Goal: Transaction & Acquisition: Book appointment/travel/reservation

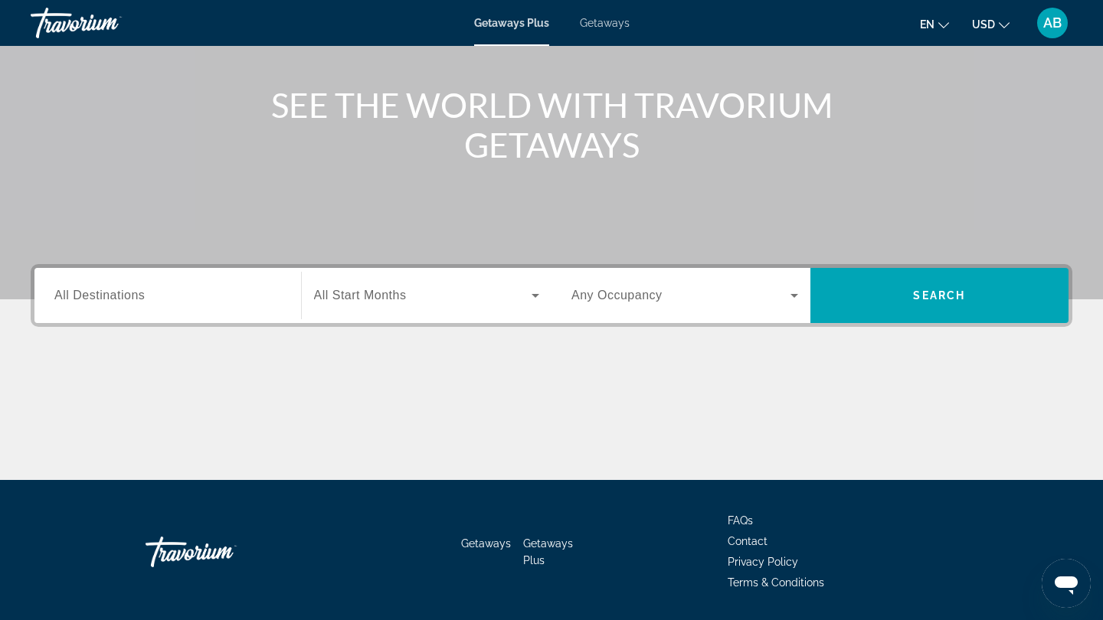
click at [453, 309] on div "Search widget" at bounding box center [427, 295] width 226 height 43
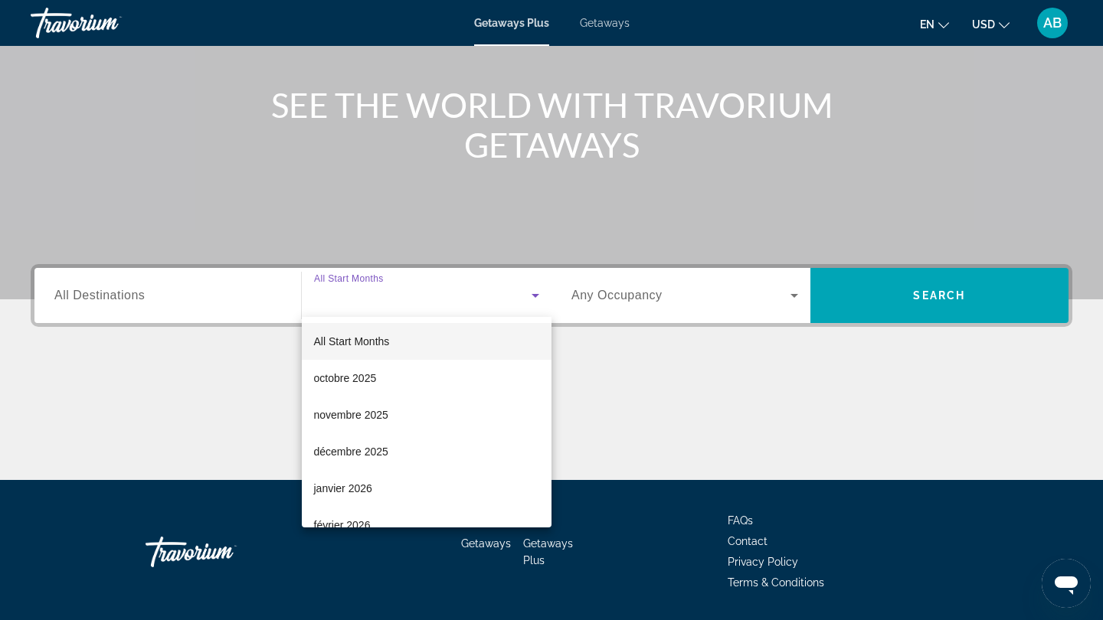
scroll to position [208, 0]
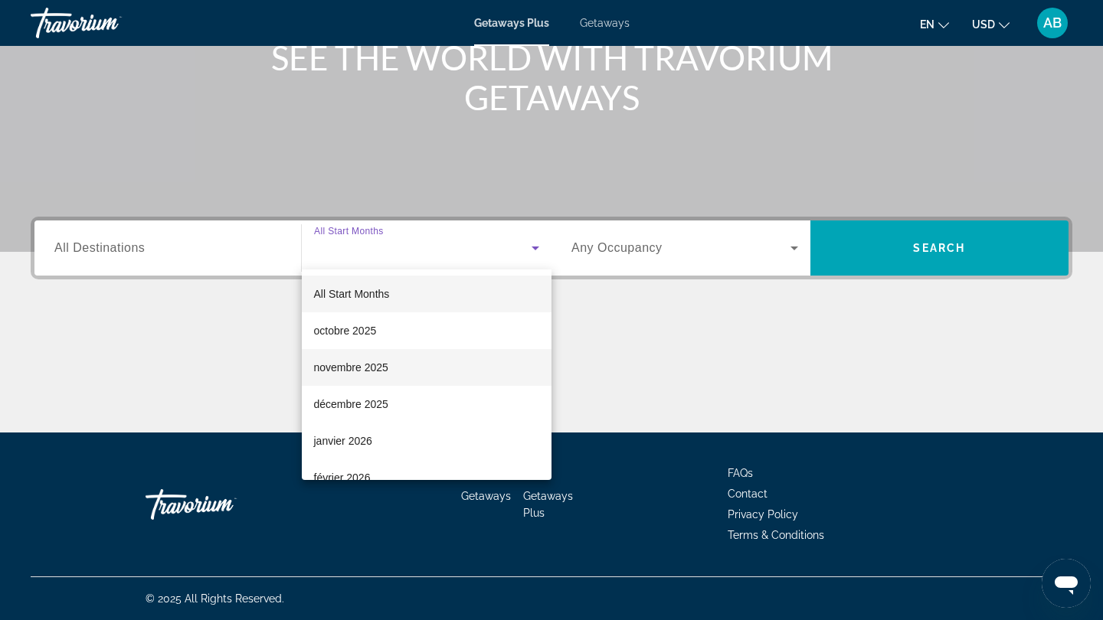
click at [443, 366] on mat-option "novembre 2025" at bounding box center [427, 367] width 250 height 37
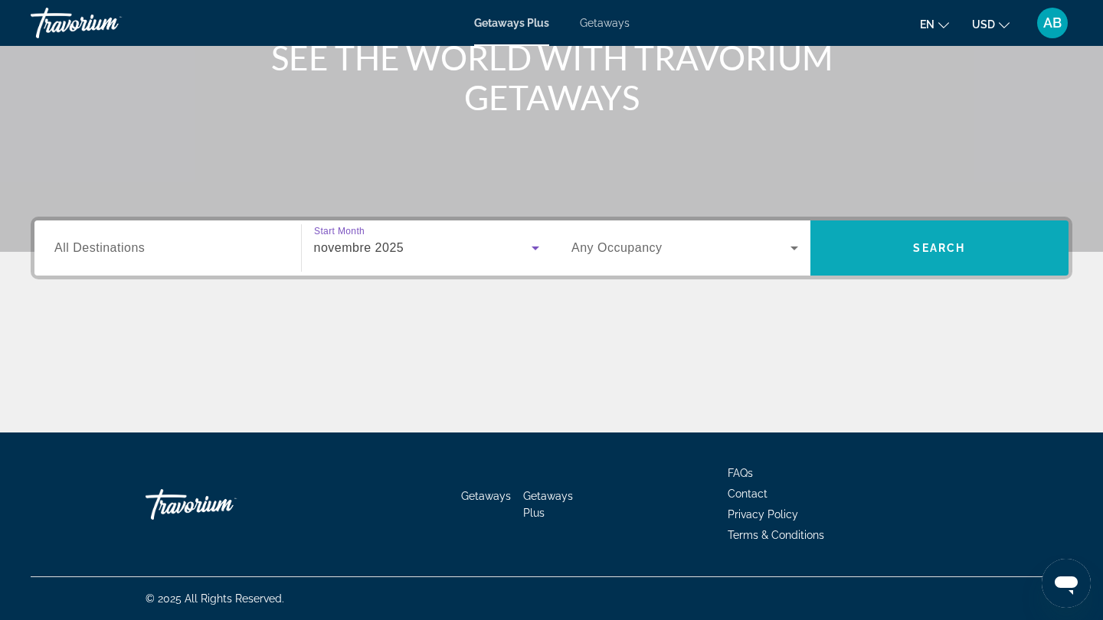
click at [851, 255] on span "Search" at bounding box center [939, 248] width 259 height 37
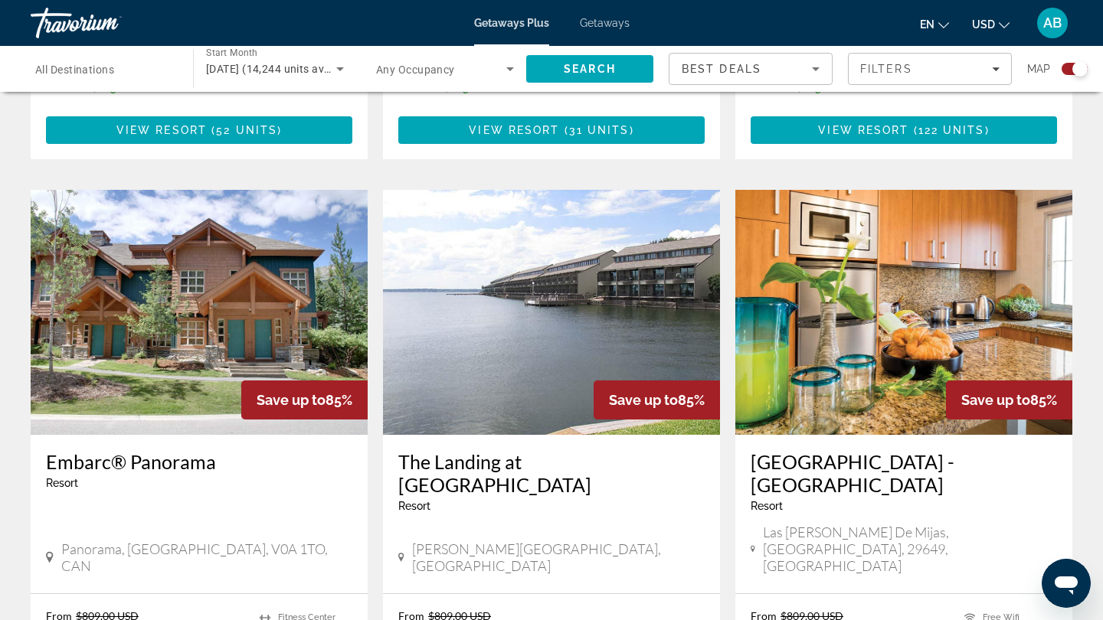
scroll to position [1536, 0]
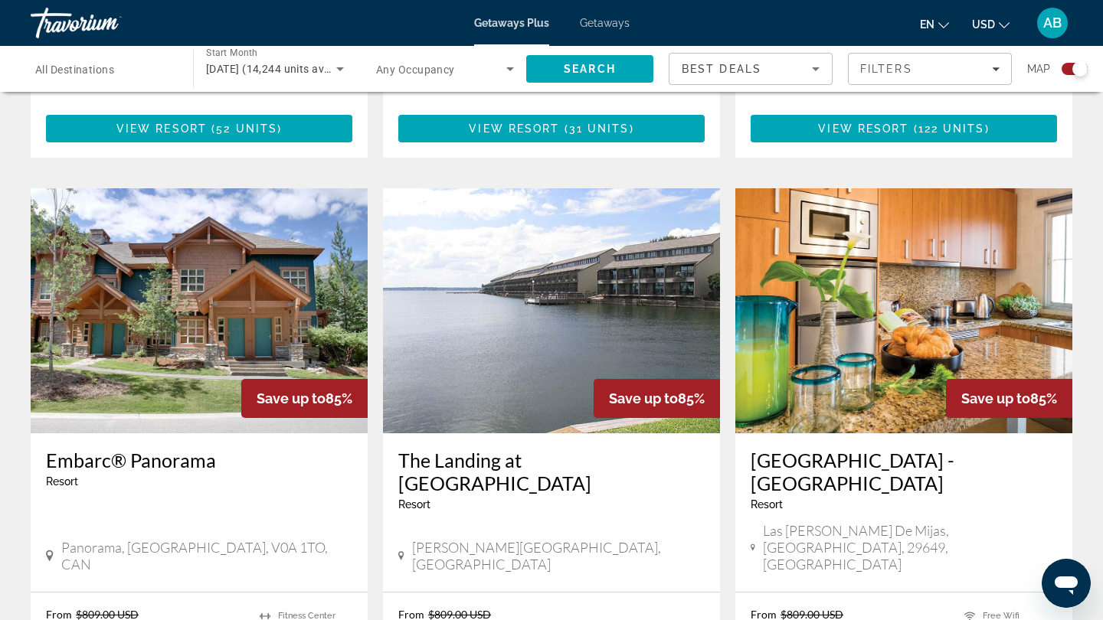
click at [897, 298] on img "Main content" at bounding box center [903, 310] width 337 height 245
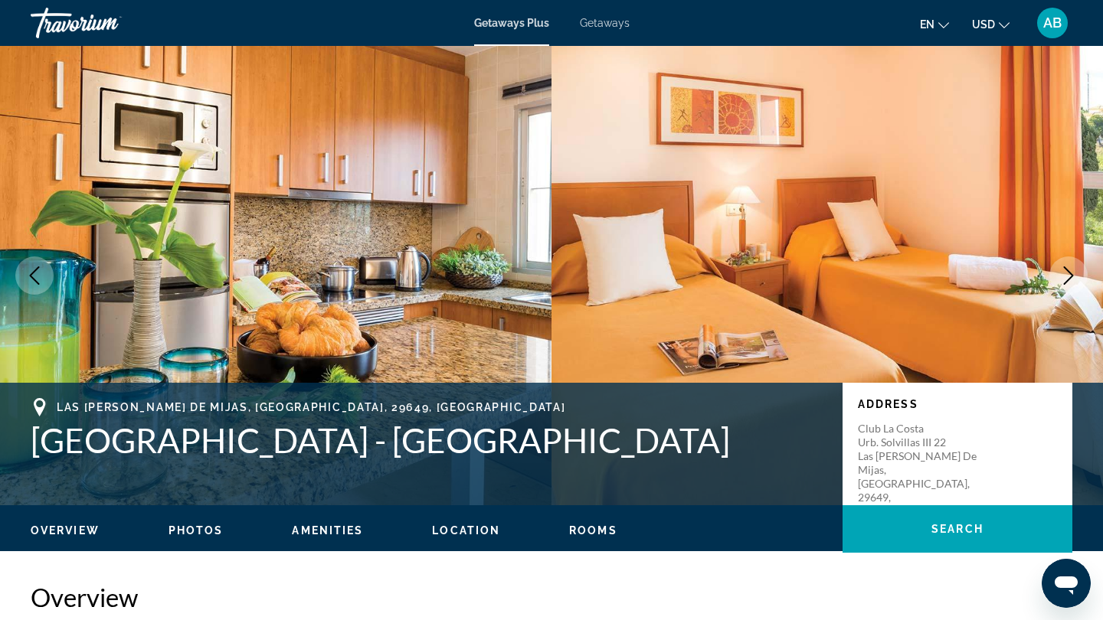
click at [597, 17] on span "Getaways" at bounding box center [605, 23] width 50 height 12
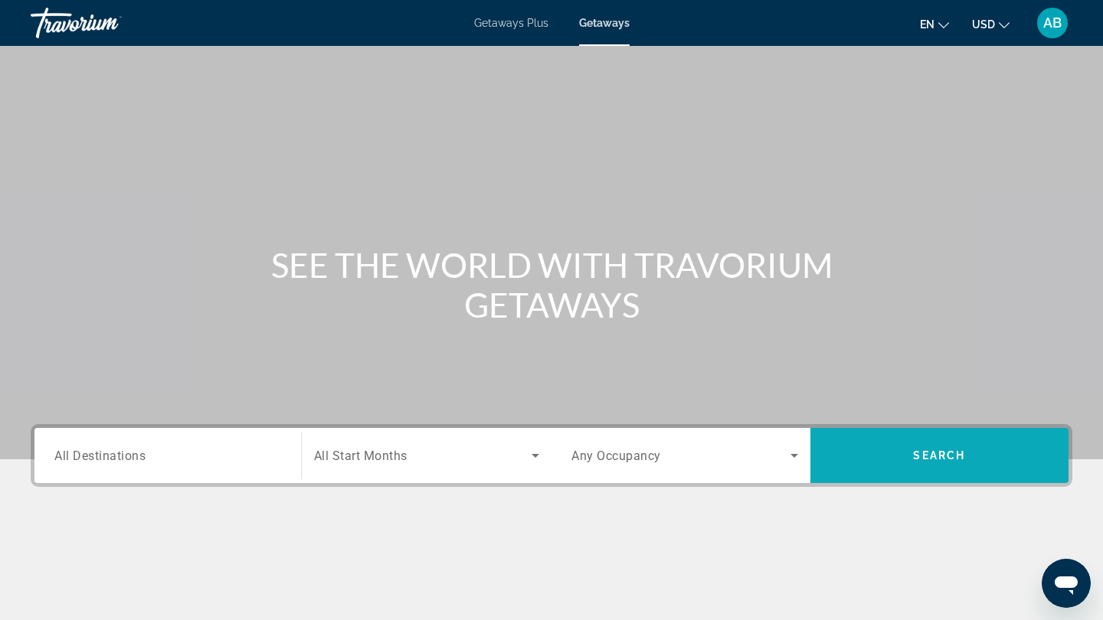
click at [922, 450] on span "Search" at bounding box center [939, 455] width 52 height 12
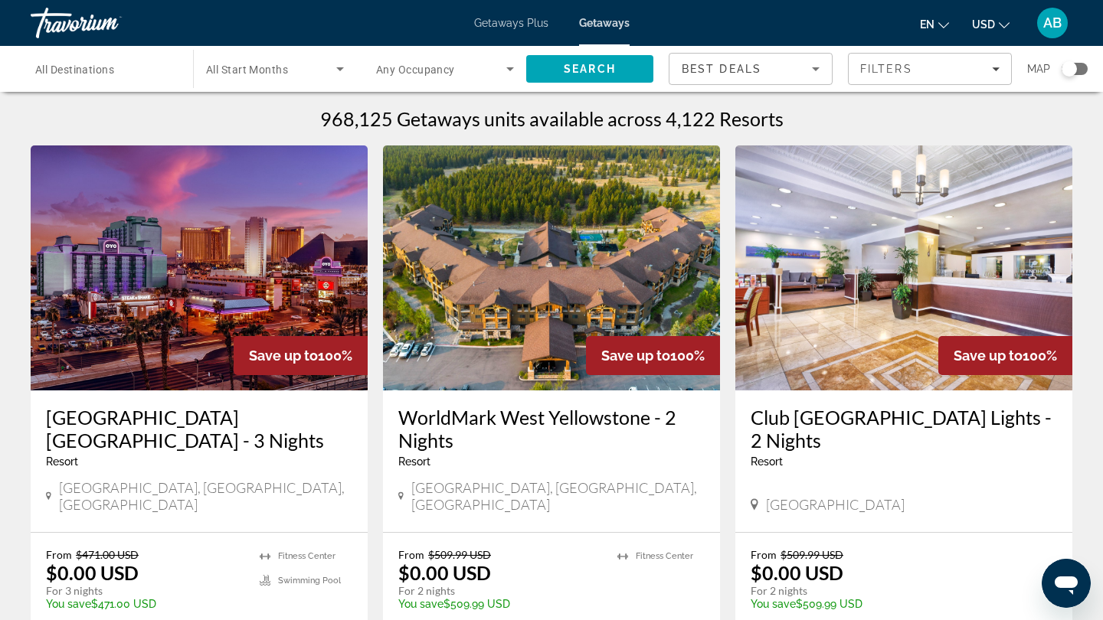
click at [208, 277] on img "Main content" at bounding box center [199, 267] width 337 height 245
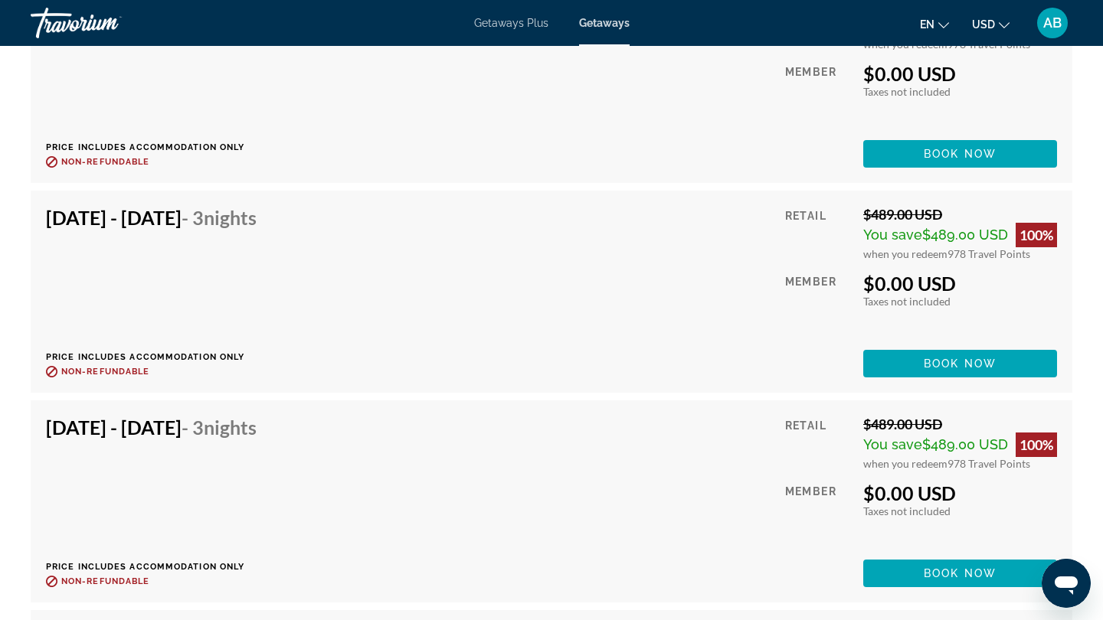
scroll to position [11643, 0]
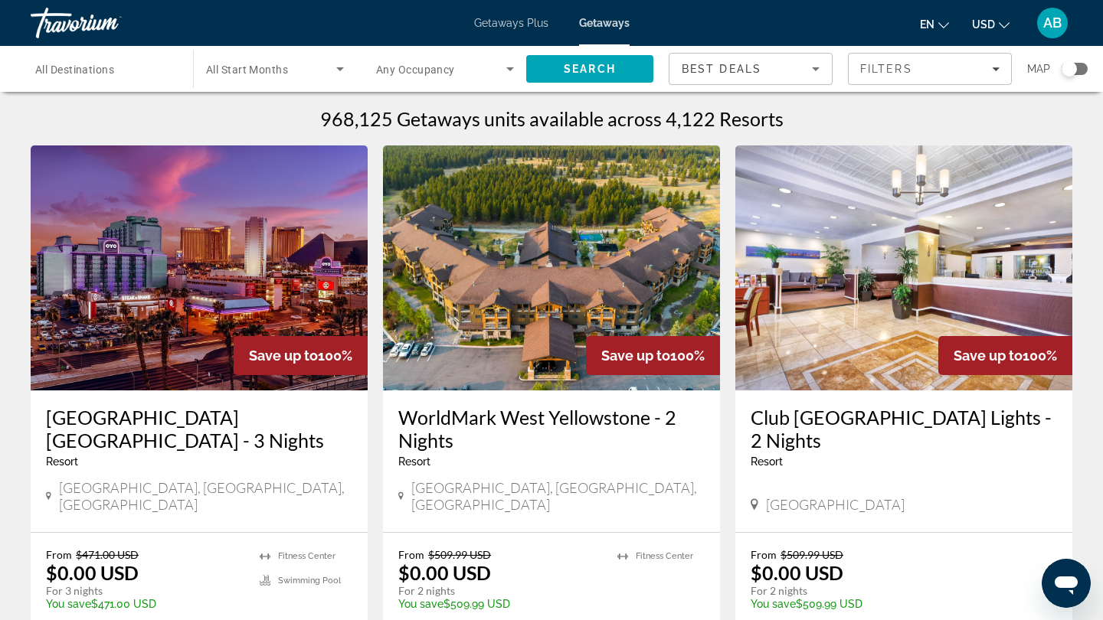
click at [500, 308] on img "Main content" at bounding box center [551, 267] width 337 height 245
click at [200, 246] on img "Main content" at bounding box center [199, 267] width 337 height 245
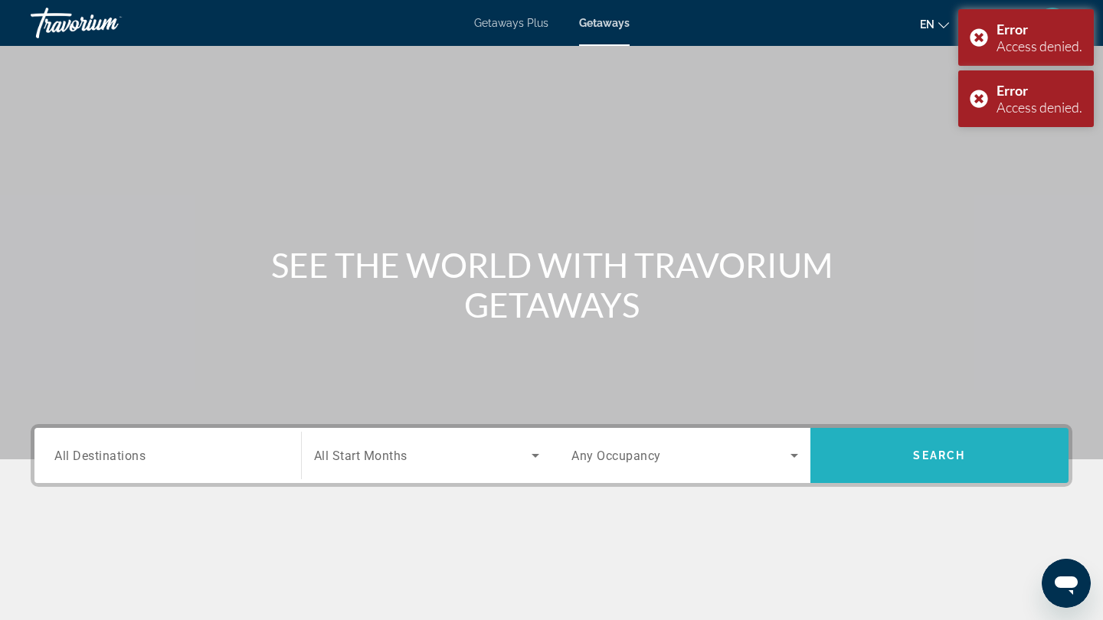
click at [908, 453] on span "Search" at bounding box center [939, 455] width 259 height 37
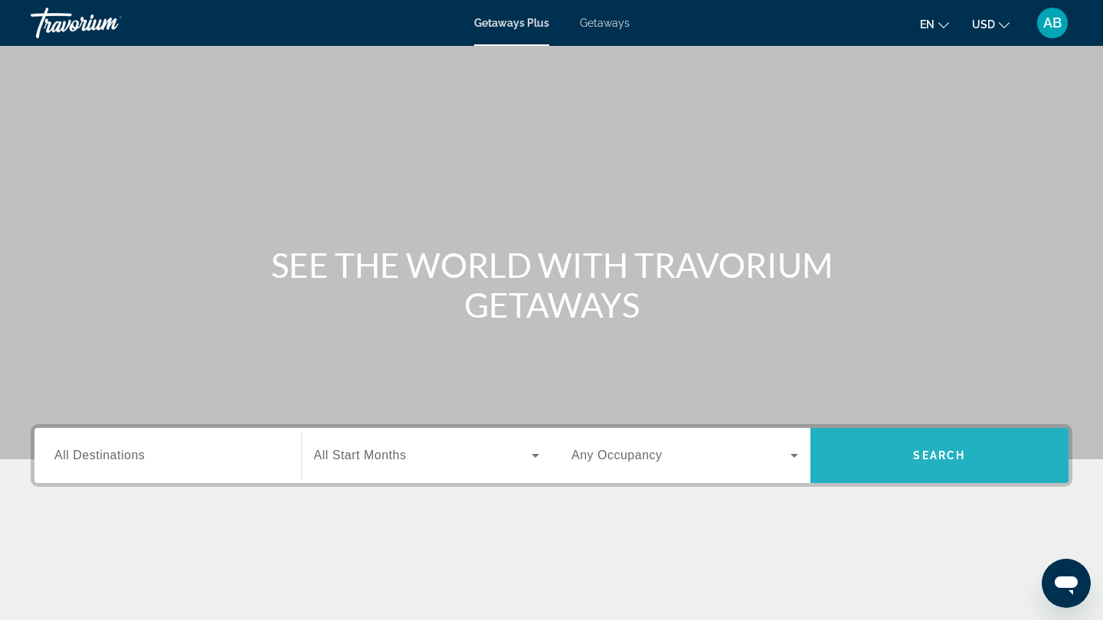
click at [927, 463] on span "Search" at bounding box center [939, 455] width 259 height 37
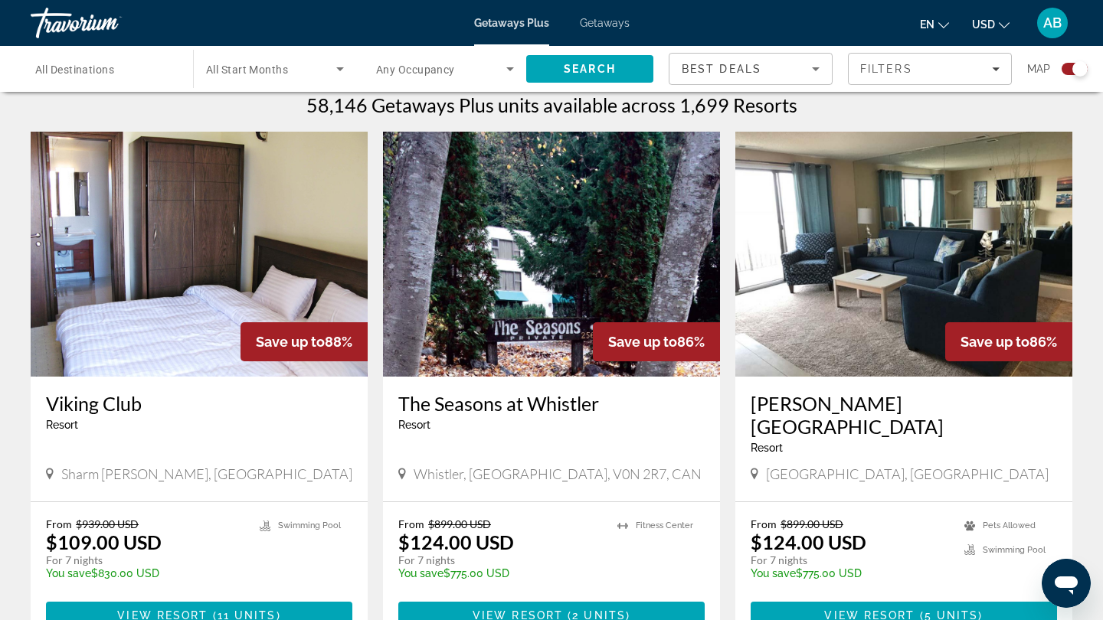
scroll to position [447, 0]
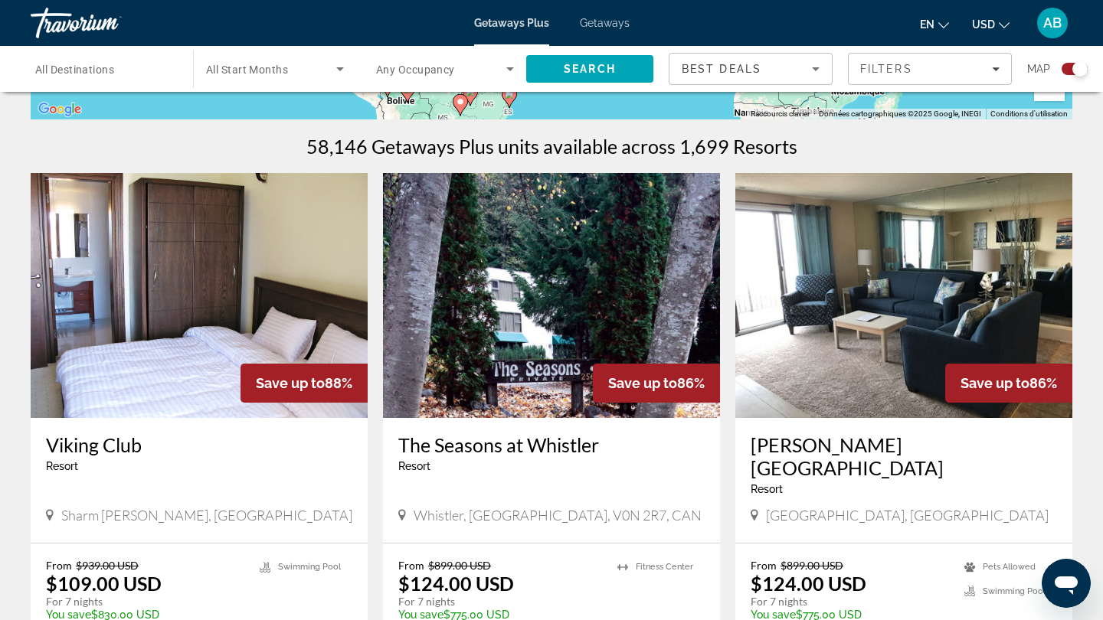
click at [614, 30] on div "Getaways Plus Getaways en English Español Français Italiano Português русский U…" at bounding box center [551, 23] width 1103 height 40
click at [613, 23] on span "Getaways" at bounding box center [605, 23] width 50 height 12
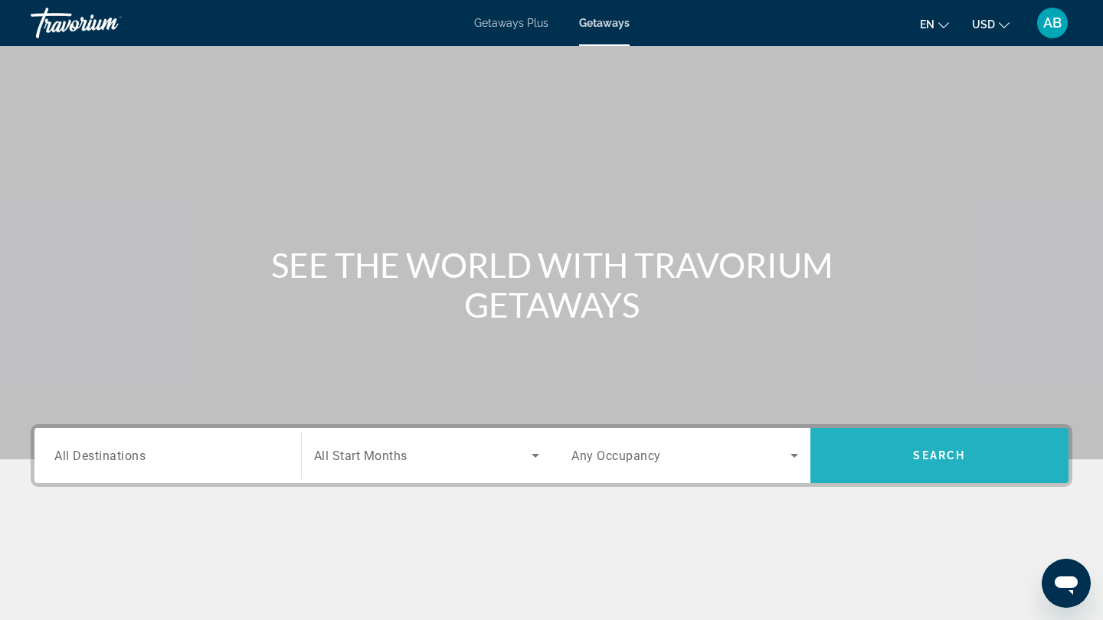
click at [906, 459] on span "Search" at bounding box center [939, 455] width 259 height 37
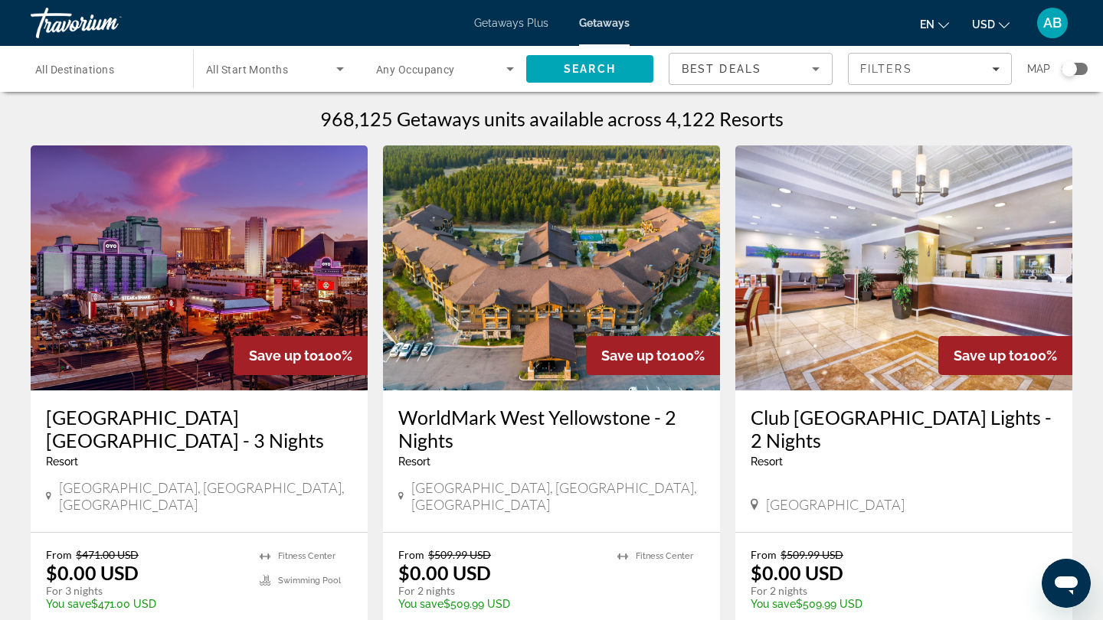
click at [194, 208] on img "Main content" at bounding box center [199, 267] width 337 height 245
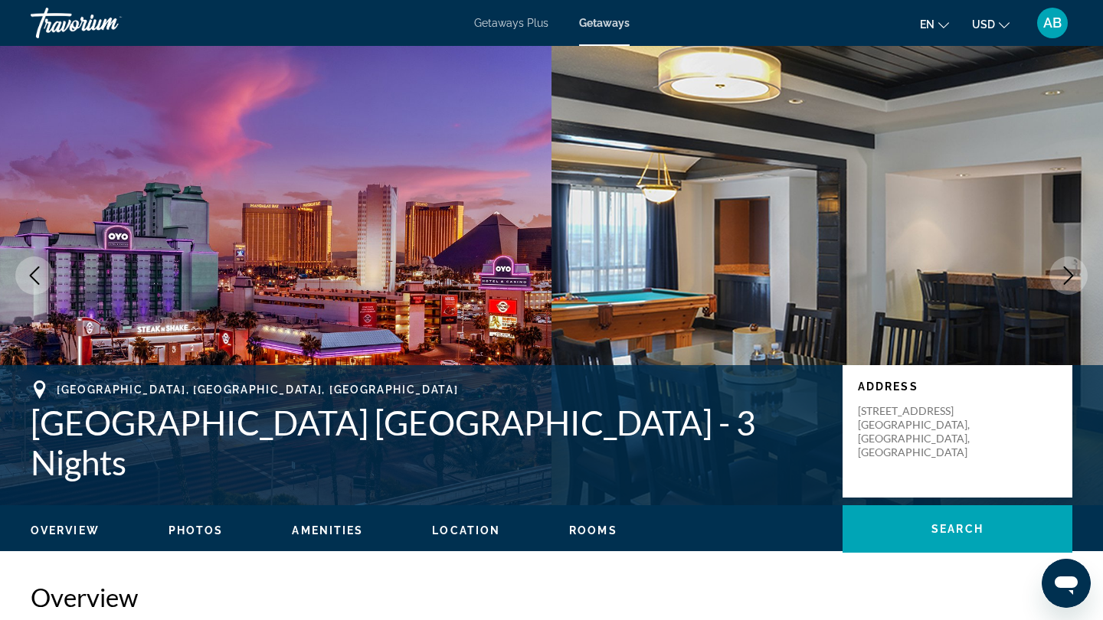
scroll to position [1, 0]
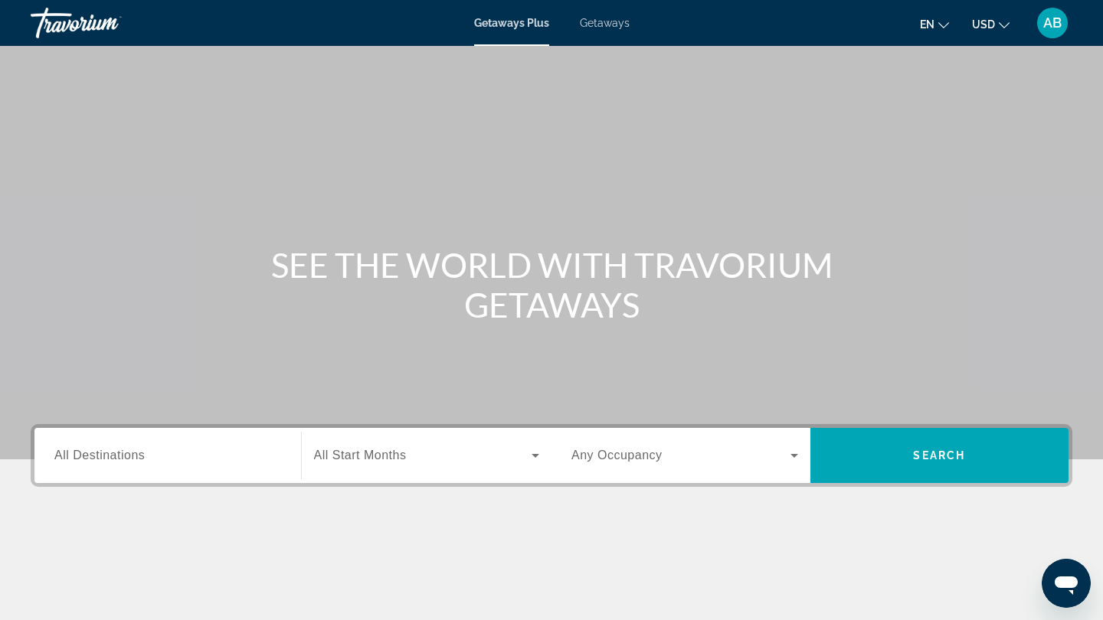
click at [600, 19] on span "Getaways" at bounding box center [605, 23] width 50 height 12
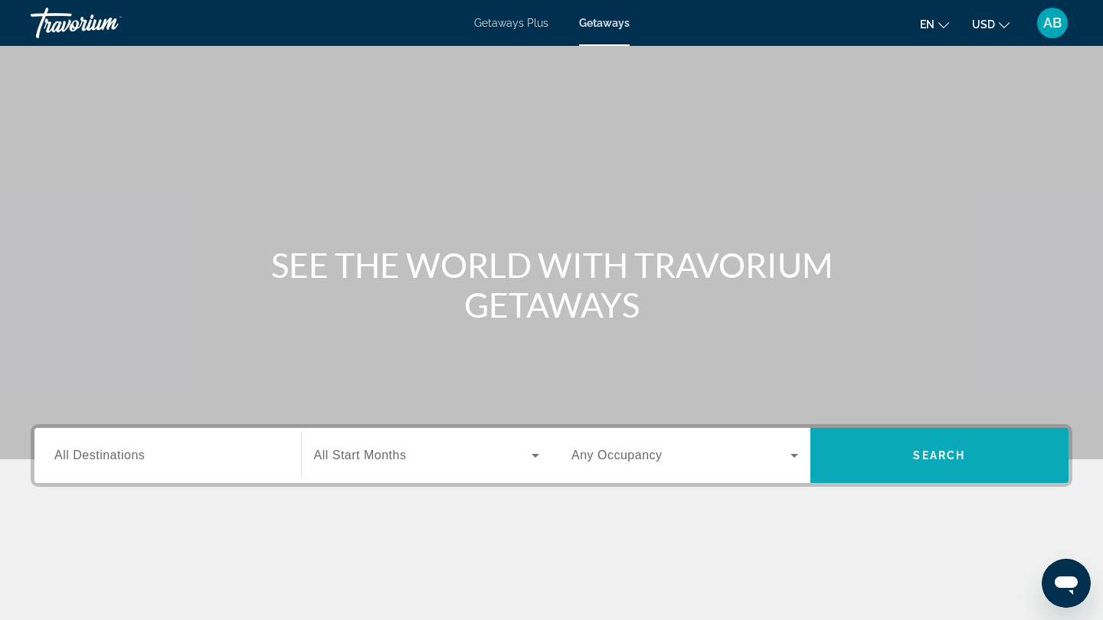
click at [923, 460] on span "Search" at bounding box center [939, 455] width 52 height 12
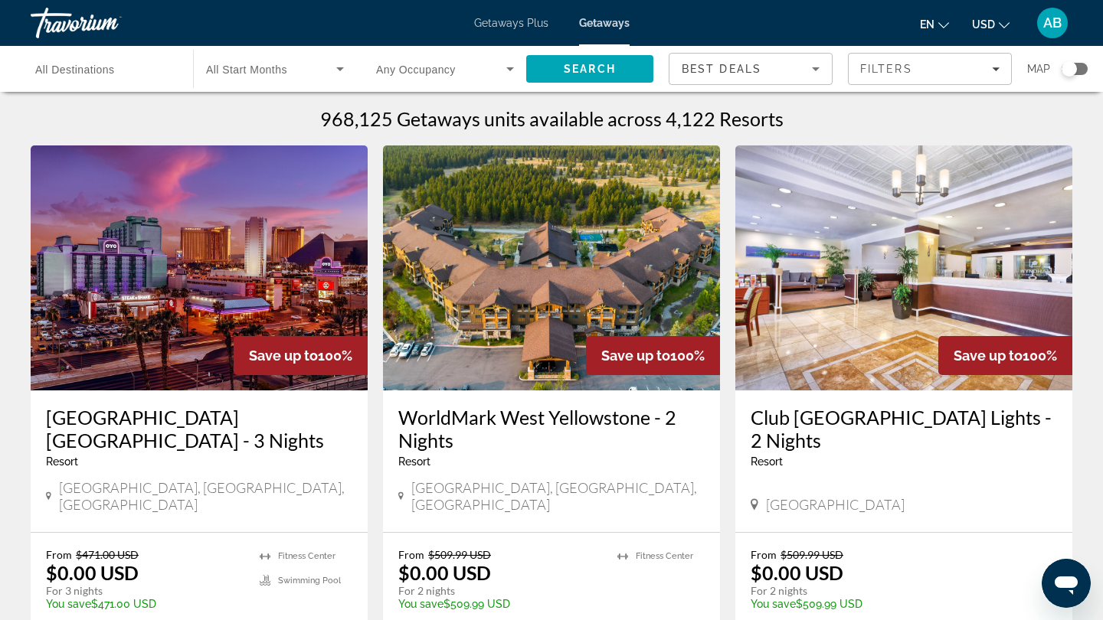
click at [260, 289] on img "Main content" at bounding box center [199, 267] width 337 height 245
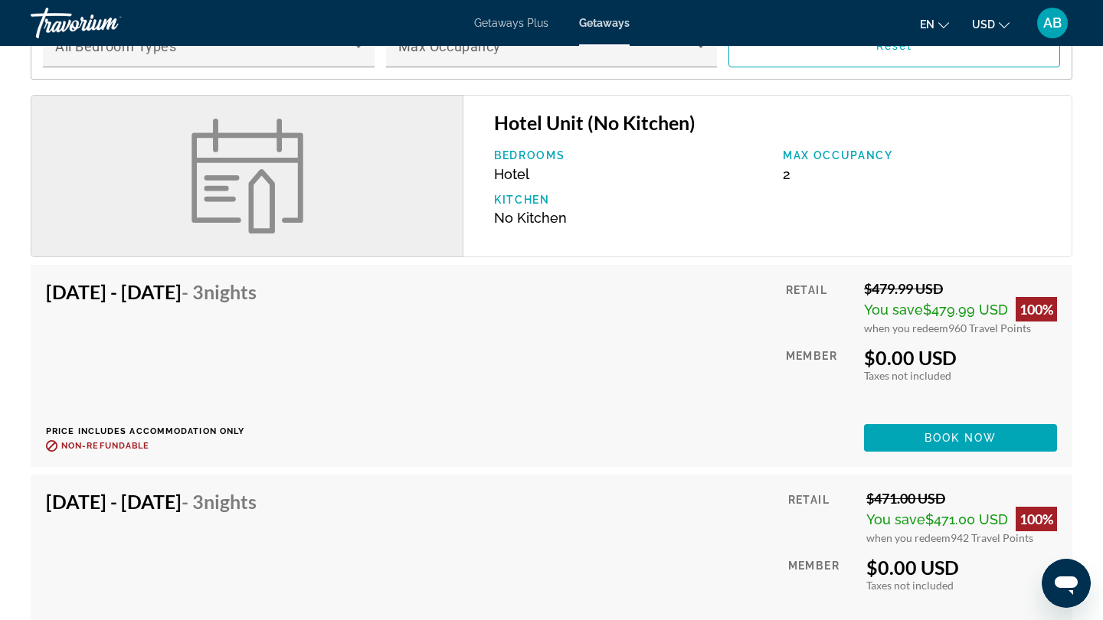
scroll to position [1786, 0]
